Goal: Information Seeking & Learning: Stay updated

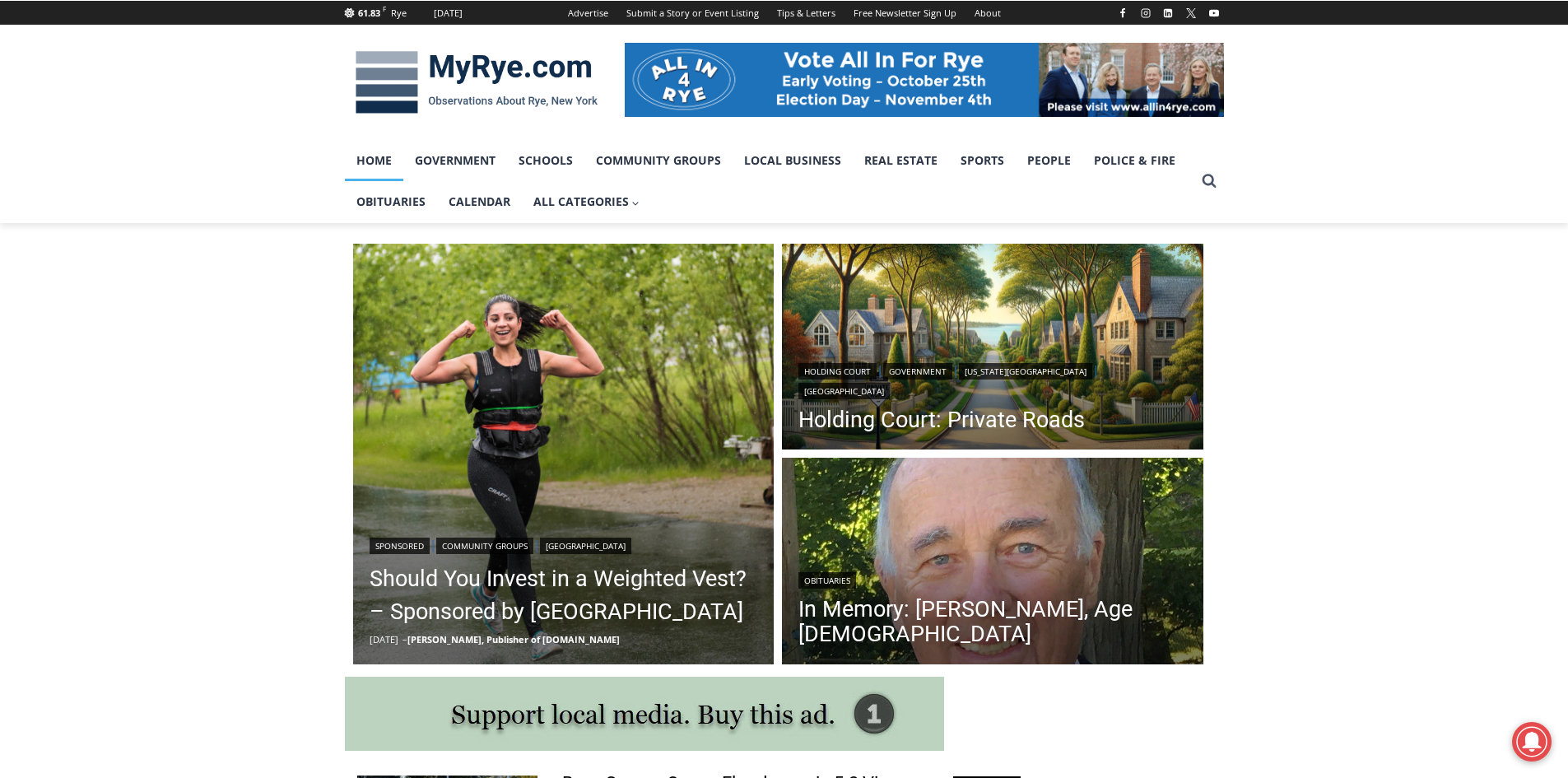
scroll to position [330, 0]
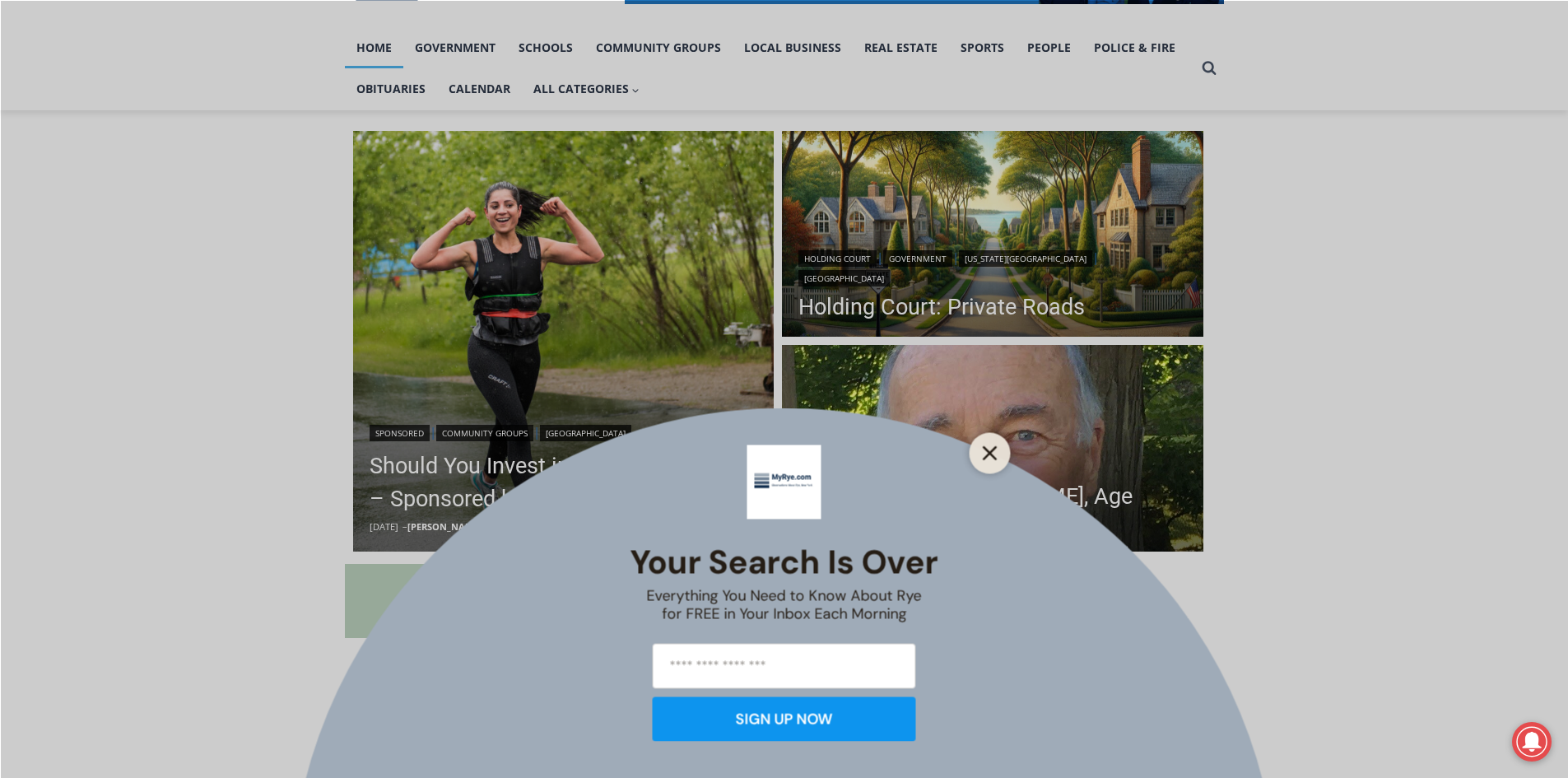
click at [990, 453] on line "Close" at bounding box center [990, 453] width 12 height 12
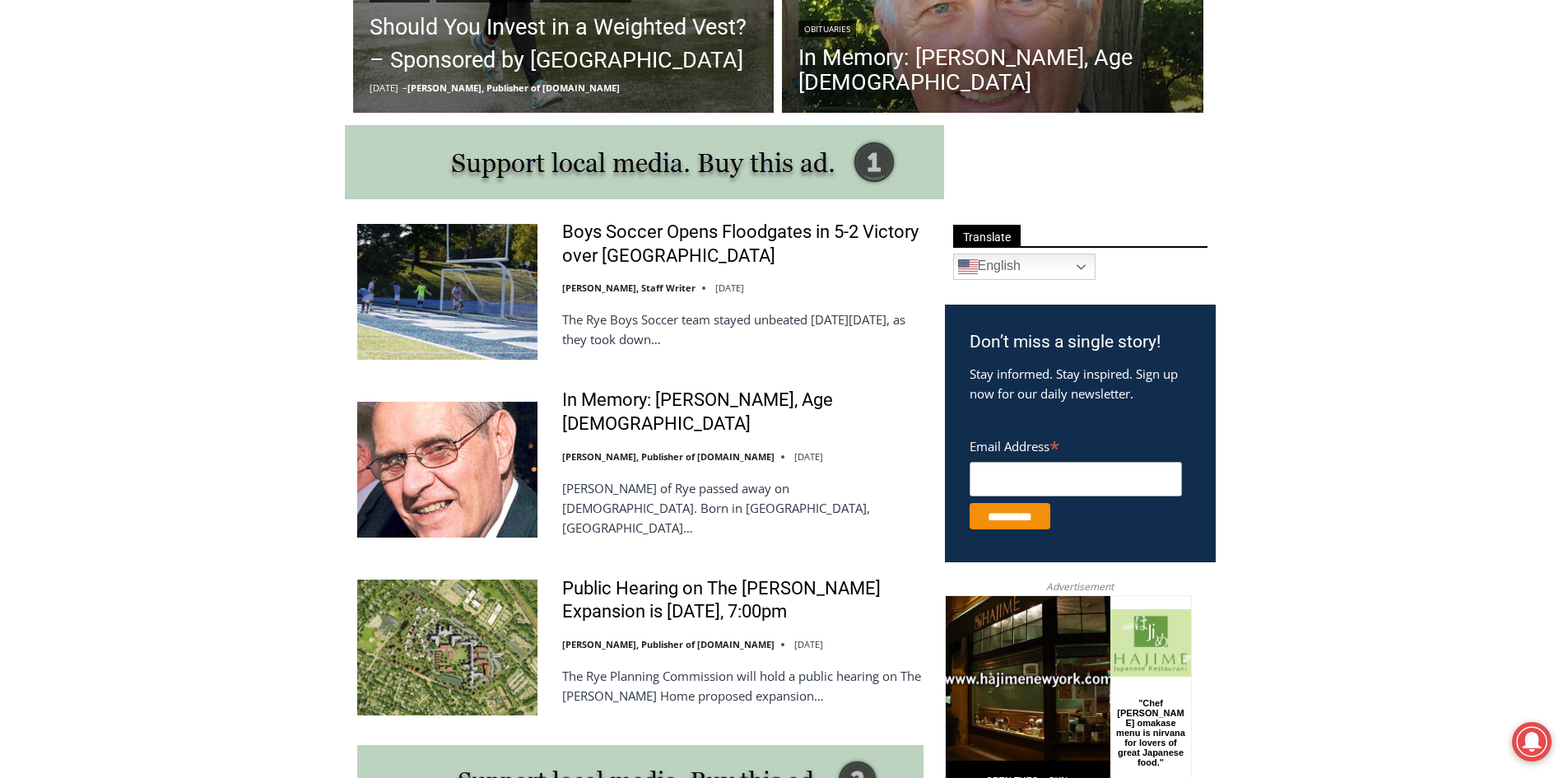
scroll to position [247, 0]
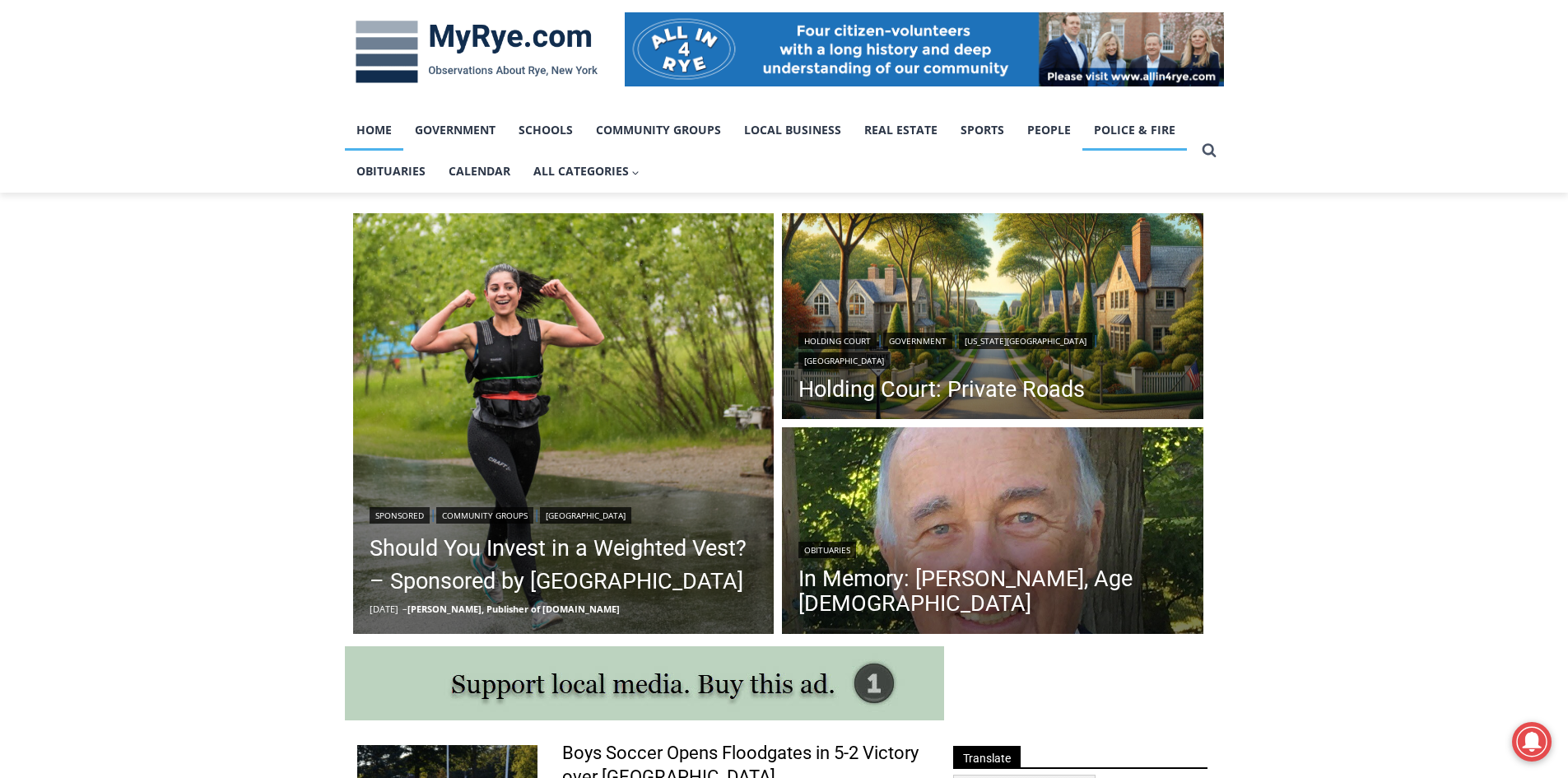
click at [1127, 134] on link "Police & Fire" at bounding box center [1135, 130] width 104 height 41
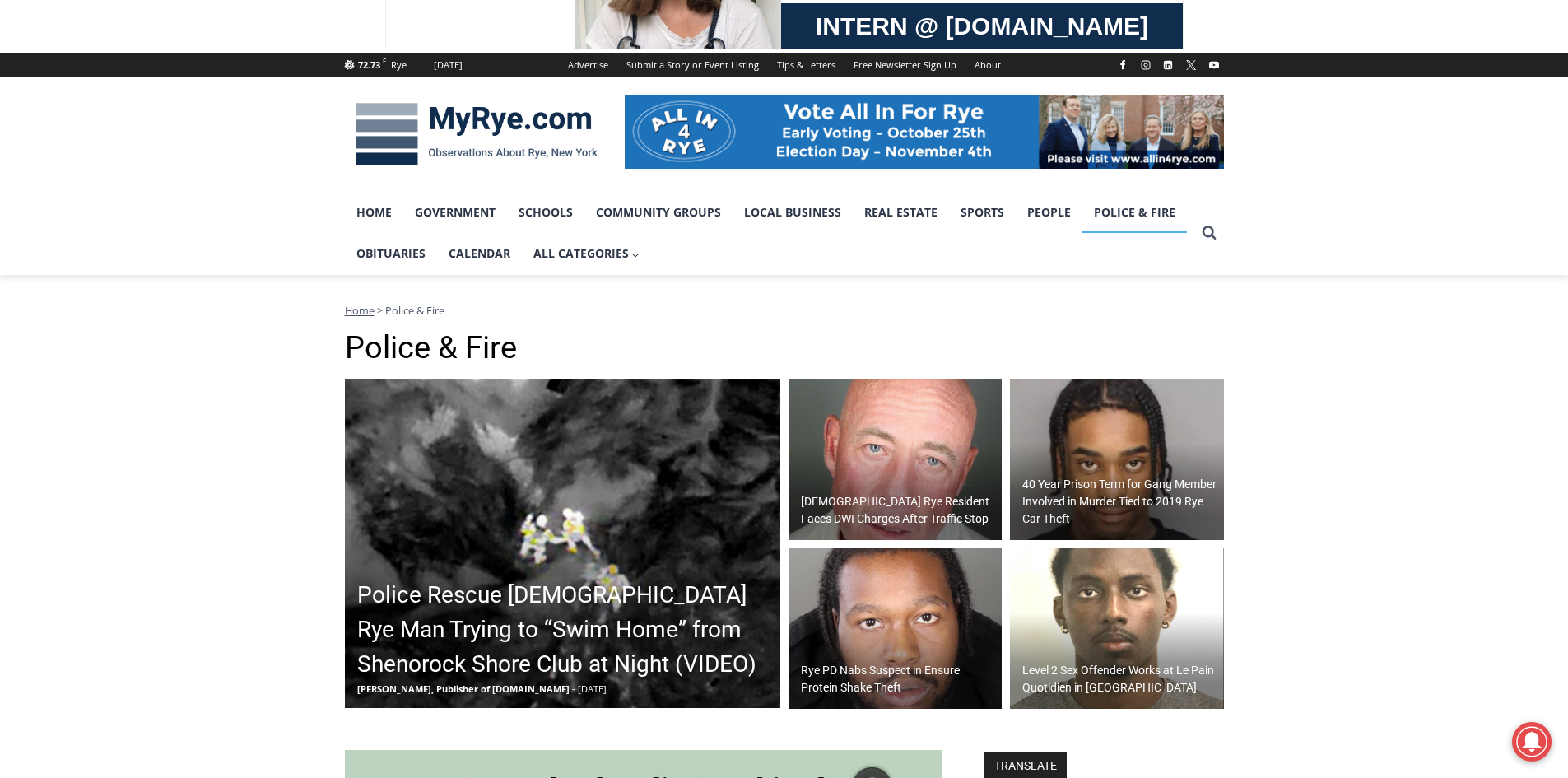
scroll to position [823, 0]
